Goal: Navigation & Orientation: Find specific page/section

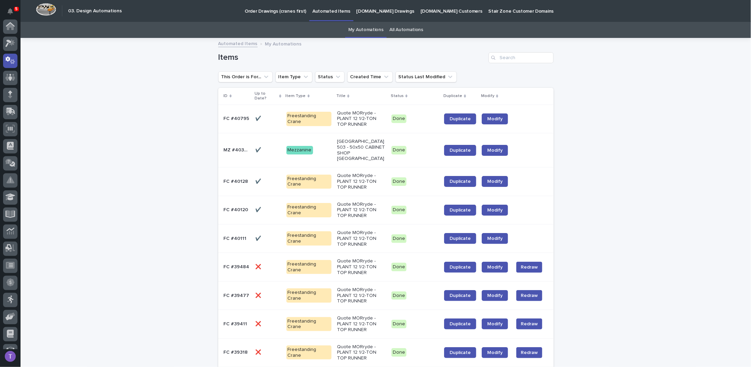
scroll to position [34, 0]
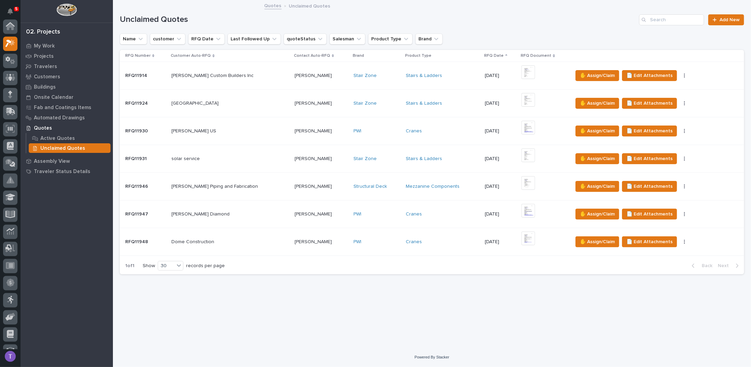
scroll to position [17, 0]
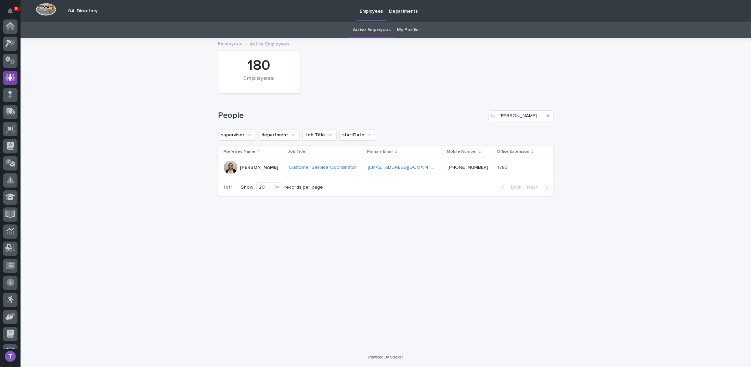
scroll to position [51, 0]
